Goal: Information Seeking & Learning: Learn about a topic

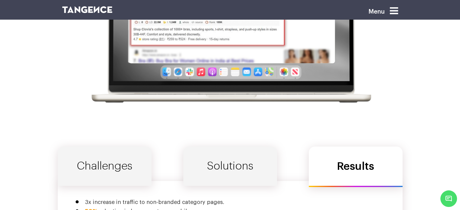
scroll to position [2019, 0]
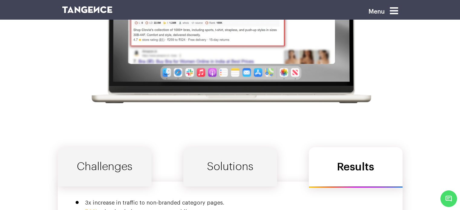
click at [227, 147] on link "Solutions" at bounding box center [230, 166] width 94 height 39
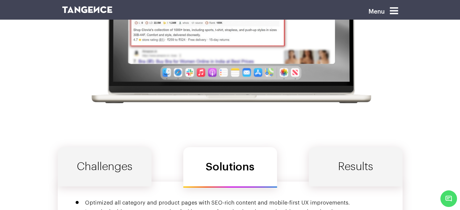
click at [103, 147] on link "Challenges" at bounding box center [105, 166] width 94 height 39
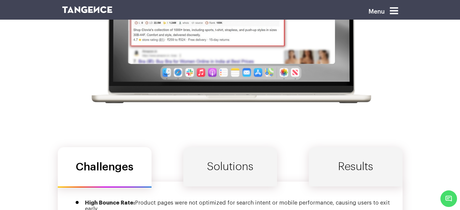
click at [209, 147] on link "Solutions" at bounding box center [230, 166] width 94 height 39
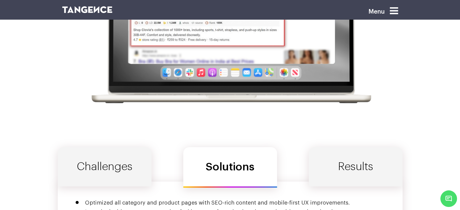
click at [367, 147] on link "Results" at bounding box center [356, 166] width 94 height 39
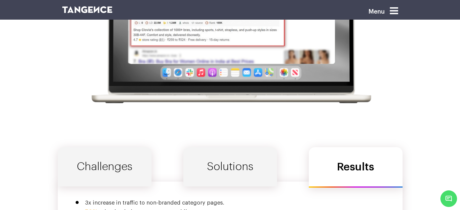
click at [225, 147] on link "Solutions" at bounding box center [230, 166] width 94 height 39
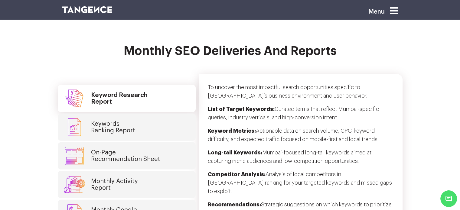
scroll to position [1582, 0]
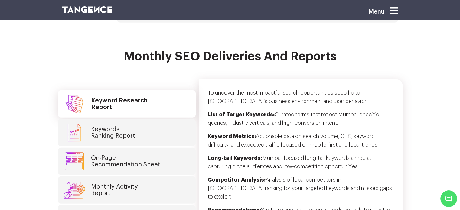
click at [168, 119] on link "Keywords Ranking Report" at bounding box center [127, 132] width 138 height 27
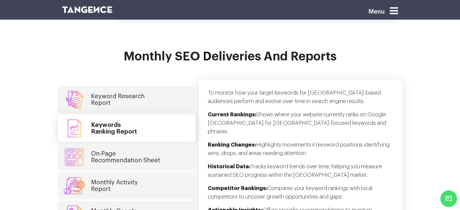
click at [170, 144] on link "On-Page Recommendation Sheet" at bounding box center [127, 157] width 138 height 27
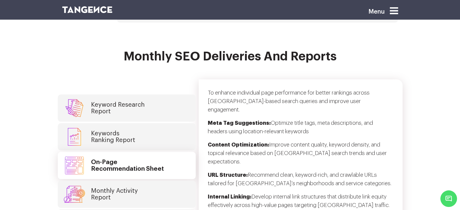
click at [166, 123] on link "Keywords Ranking Report" at bounding box center [127, 136] width 138 height 27
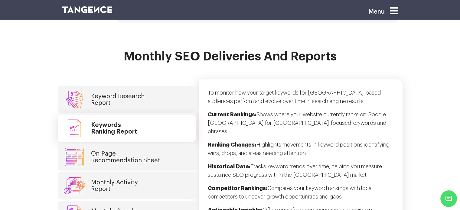
scroll to position [1600, 0]
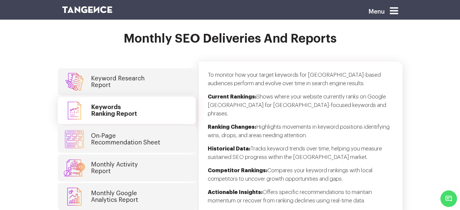
click at [165, 155] on link "Monthly Activity Report" at bounding box center [127, 168] width 138 height 27
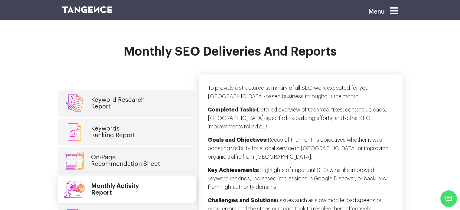
scroll to position [1586, 0]
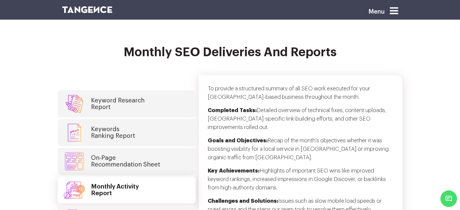
click at [165, 148] on link "On-Page Recommendation Sheet" at bounding box center [127, 161] width 138 height 27
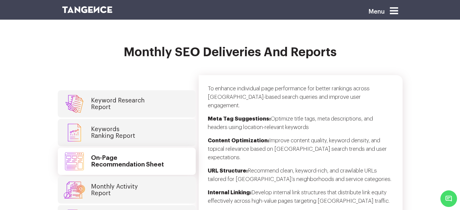
click at [156, 119] on link "Keywords Ranking Report" at bounding box center [127, 132] width 138 height 27
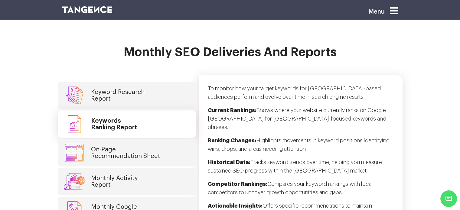
click at [157, 82] on link "Keyword Research Report" at bounding box center [127, 95] width 138 height 27
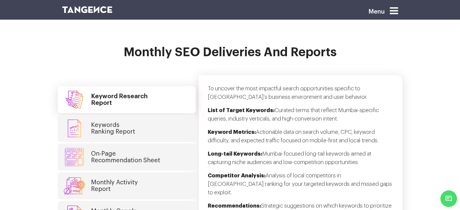
click at [160, 115] on link "Keywords Ranking Report" at bounding box center [127, 128] width 138 height 27
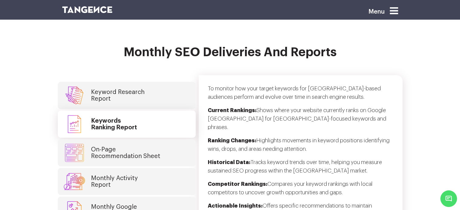
click at [164, 140] on link "On-Page Recommendation Sheet" at bounding box center [127, 153] width 138 height 27
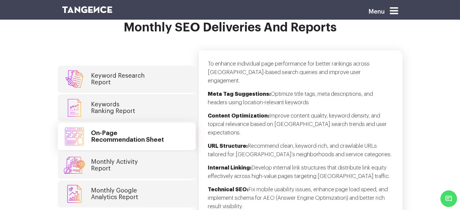
click at [164, 152] on link "Monthly Activity Report" at bounding box center [127, 165] width 138 height 27
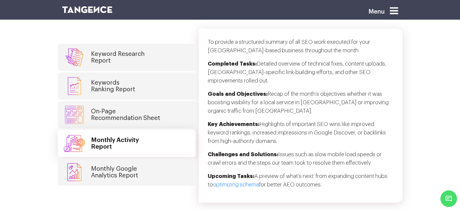
scroll to position [1633, 0]
click at [165, 159] on link "Monthly Google Analytics Report" at bounding box center [127, 172] width 138 height 27
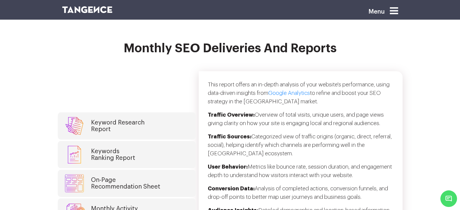
scroll to position [1589, 0]
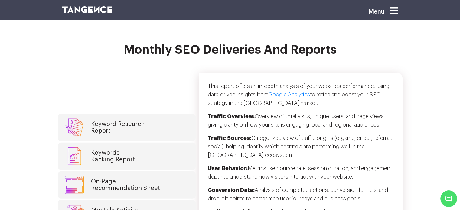
click at [155, 114] on link "Keyword Research Report" at bounding box center [127, 127] width 138 height 27
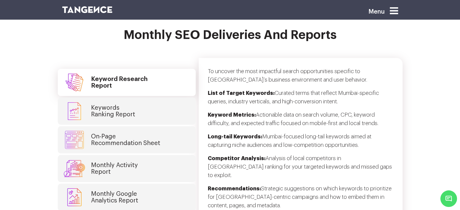
scroll to position [1603, 0]
click at [165, 156] on link "Monthly Activity Report" at bounding box center [127, 169] width 138 height 27
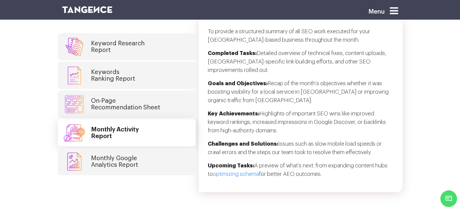
click at [165, 148] on link "Monthly Google Analytics Report" at bounding box center [127, 161] width 138 height 27
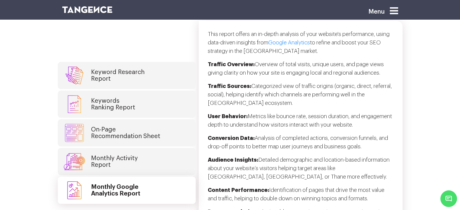
scroll to position [1640, 0]
click at [173, 120] on link "On-Page Recommendation Sheet" at bounding box center [127, 133] width 138 height 27
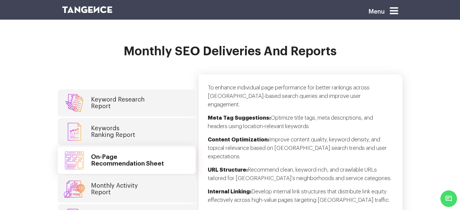
click at [173, 118] on link "Keywords Ranking Report" at bounding box center [127, 131] width 138 height 27
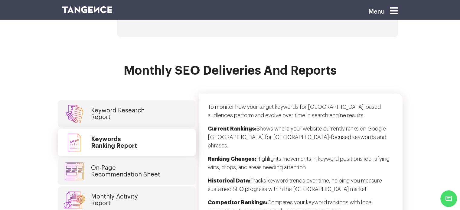
scroll to position [1563, 0]
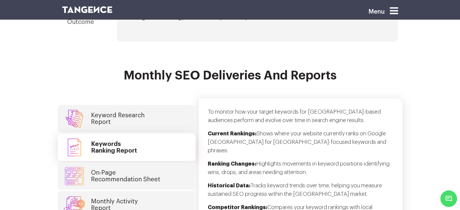
click at [172, 105] on link "Keyword Research Report" at bounding box center [127, 118] width 138 height 27
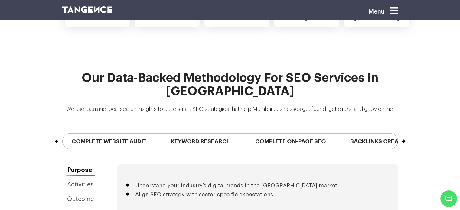
scroll to position [1385, 0]
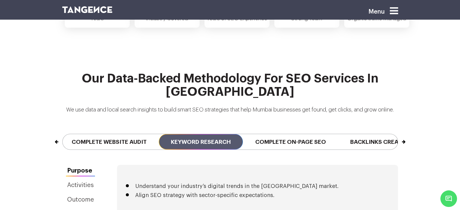
click at [203, 134] on span "Keyword Research" at bounding box center [201, 141] width 84 height 15
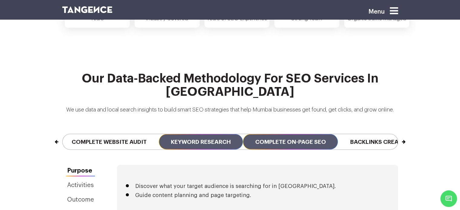
click at [271, 134] on span "Complete On-page SEO" at bounding box center [290, 141] width 95 height 15
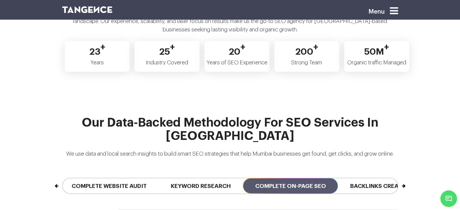
scroll to position [1341, 0]
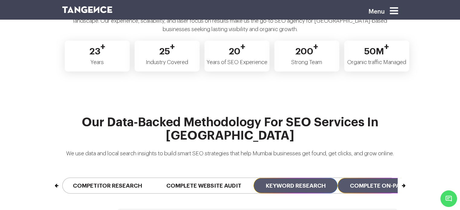
click at [258, 178] on span "Keyword Research" at bounding box center [296, 185] width 84 height 15
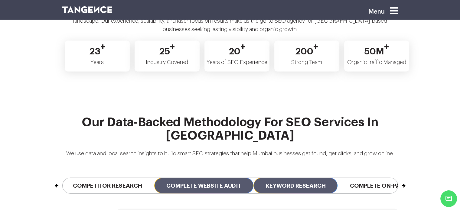
click at [235, 178] on span "Complete Website Audit" at bounding box center [203, 185] width 99 height 15
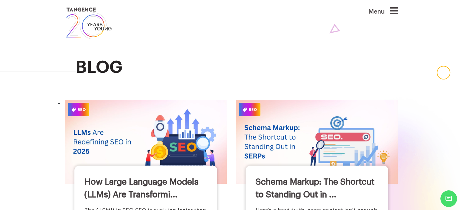
click at [398, 12] on icon at bounding box center [394, 11] width 8 height 10
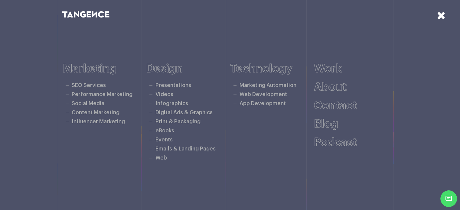
click at [442, 14] on icon at bounding box center [441, 15] width 8 height 11
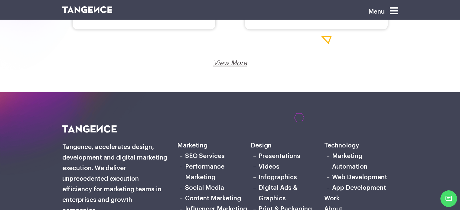
scroll to position [1088, 0]
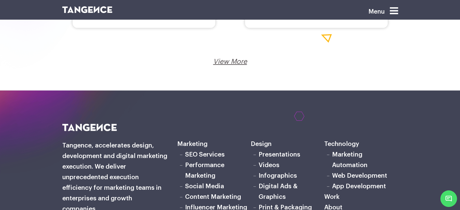
click at [232, 59] on link "View More" at bounding box center [230, 61] width 34 height 7
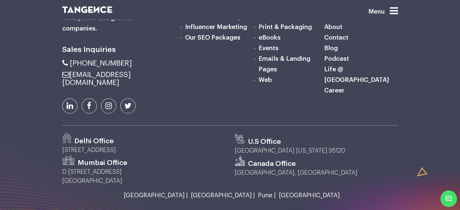
scroll to position [1427, 0]
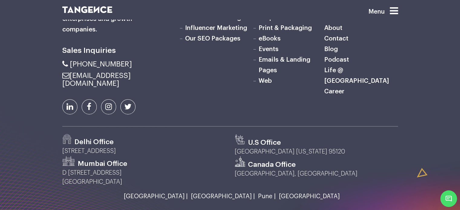
click at [268, 71] on link "Emails & Landing Pages" at bounding box center [285, 65] width 52 height 17
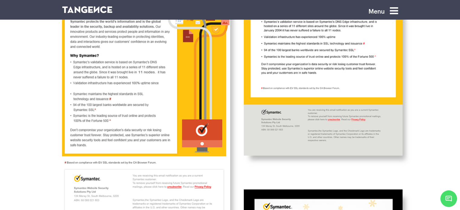
scroll to position [1914, 0]
